Goal: Task Accomplishment & Management: Manage account settings

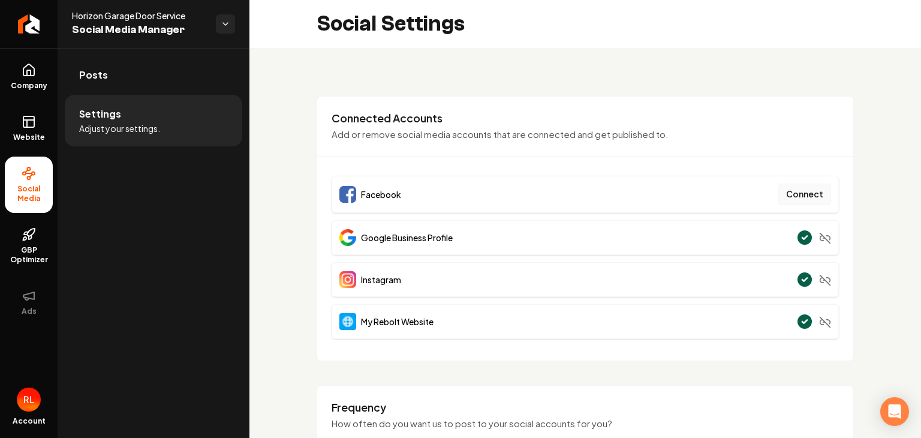
click at [791, 194] on button "Connect" at bounding box center [804, 194] width 53 height 22
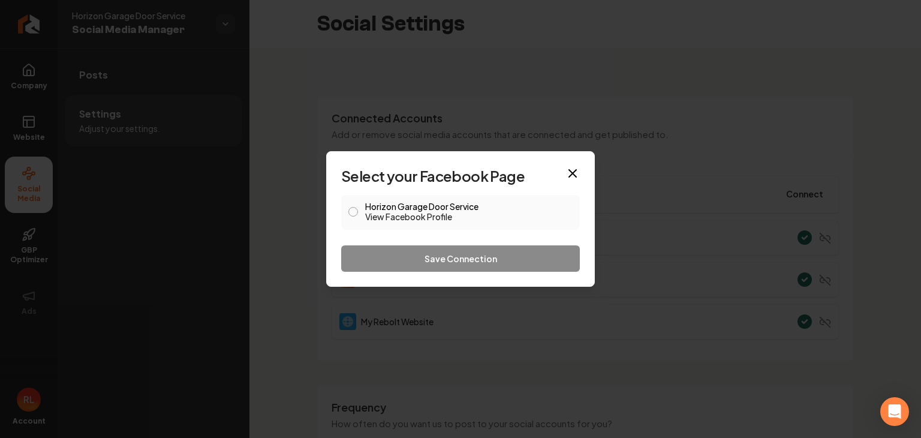
click at [351, 216] on button "Horizon Garage Door Service View Facebook Profile" at bounding box center [353, 212] width 10 height 10
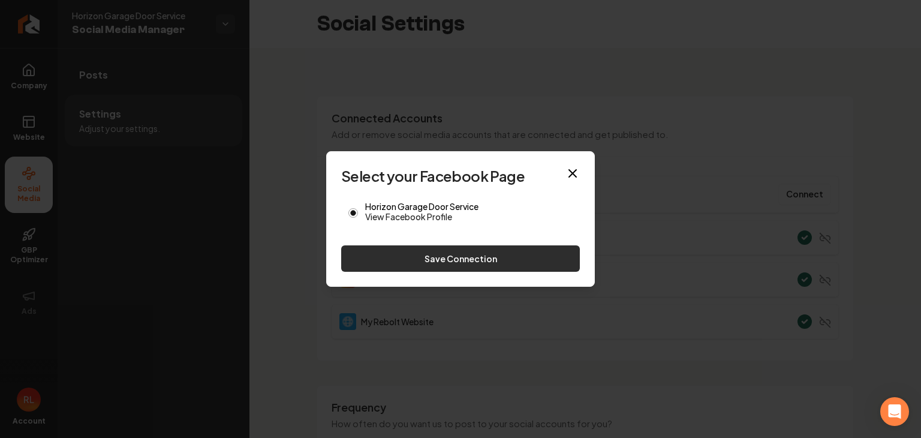
click at [435, 261] on button "Save Connection" at bounding box center [460, 258] width 239 height 26
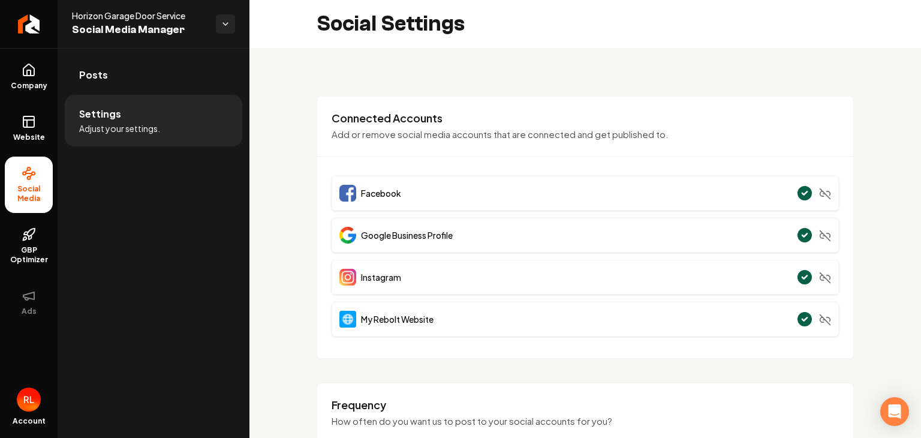
click at [480, 215] on div "Facebook Google Business Profile Instagram My Rebolt Website" at bounding box center [585, 256] width 507 height 161
click at [34, 123] on rect at bounding box center [28, 121] width 11 height 11
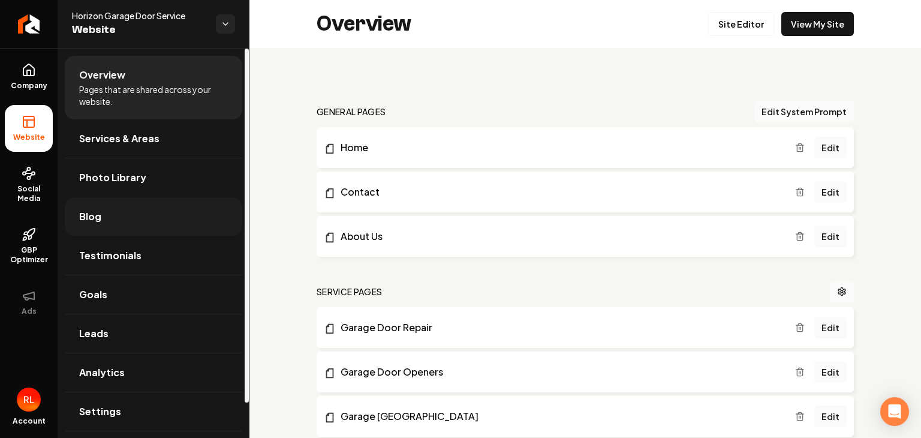
click at [102, 213] on link "Blog" at bounding box center [153, 216] width 177 height 38
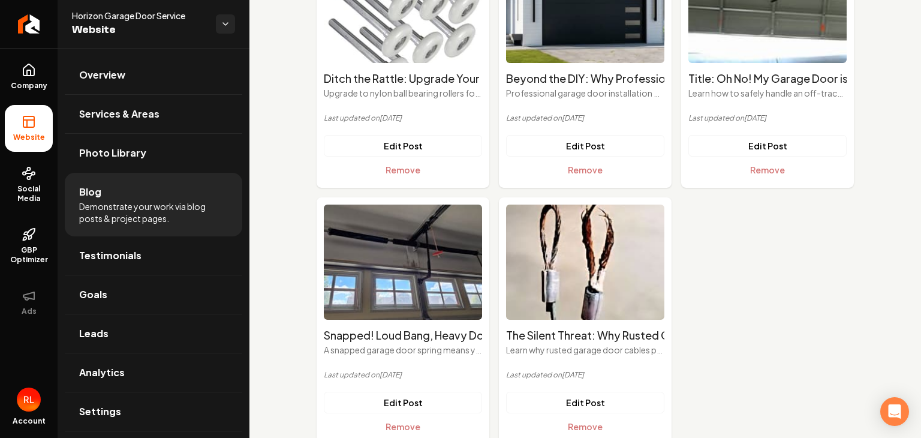
scroll to position [177, 0]
